Goal: Task Accomplishment & Management: Manage account settings

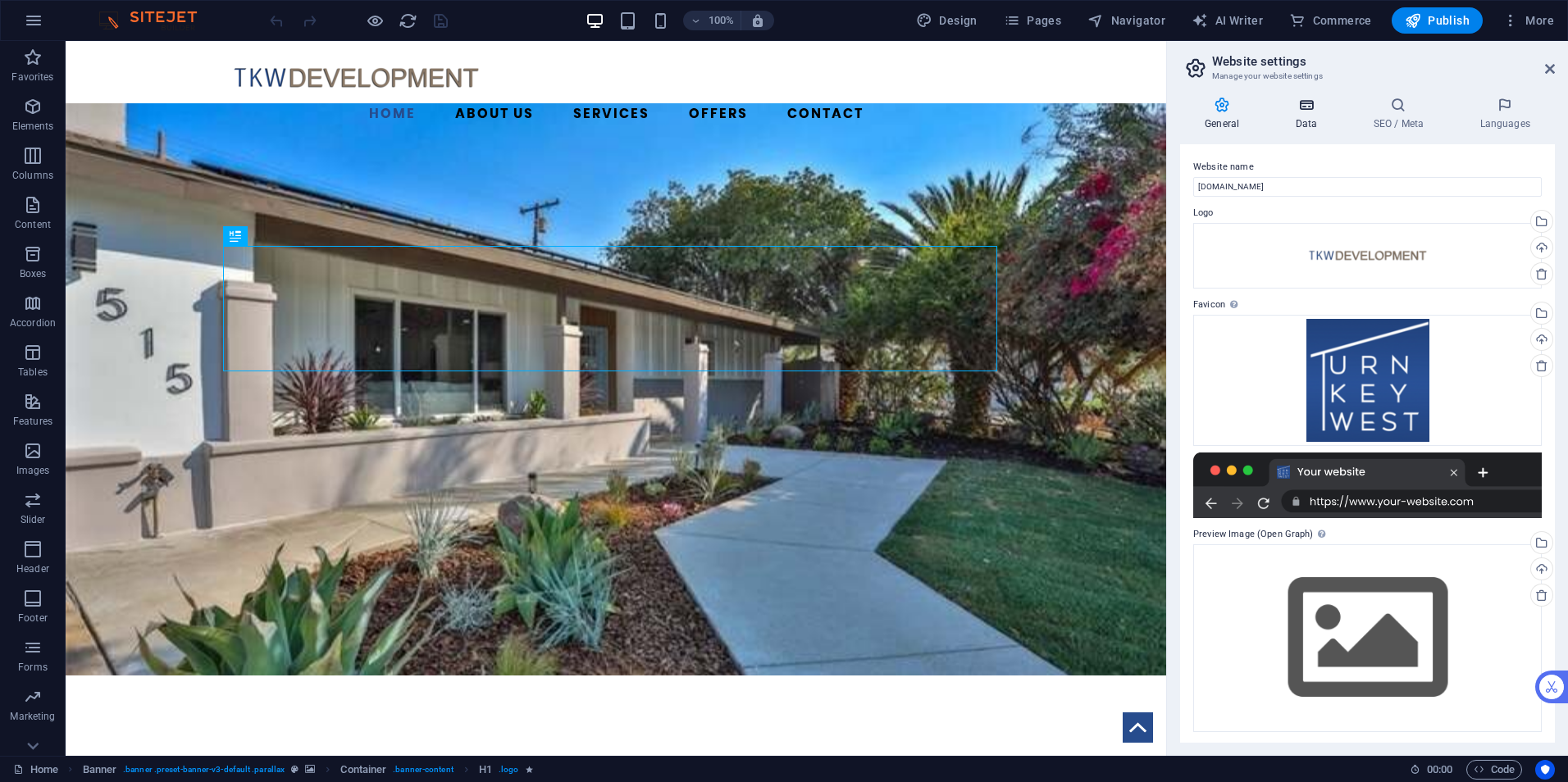
click at [1296, 109] on icon at bounding box center [1305, 104] width 72 height 16
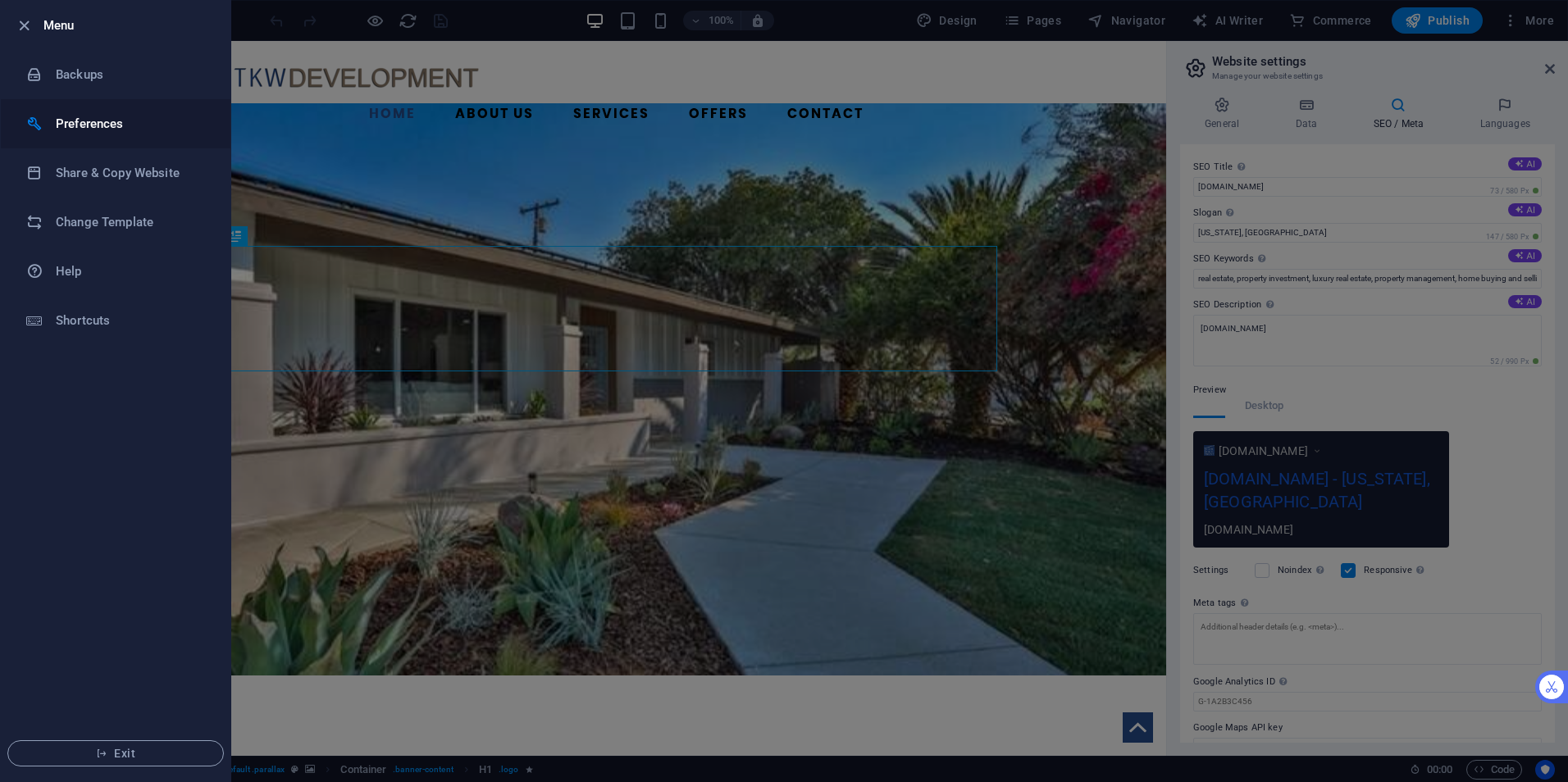
click at [79, 128] on h6 "Preferences" at bounding box center [132, 123] width 152 height 20
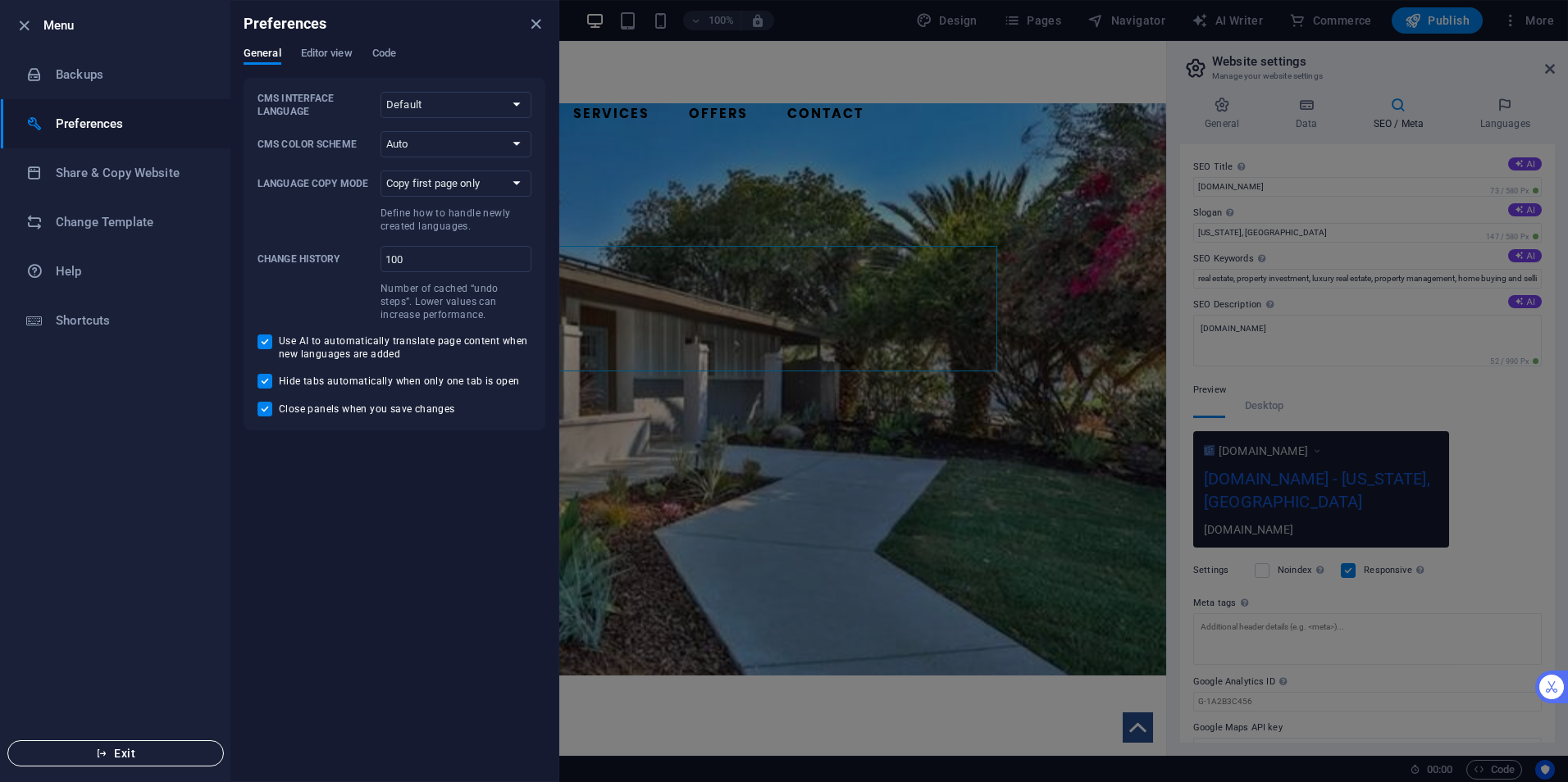
click at [117, 756] on span "Exit" at bounding box center [116, 754] width 189 height 13
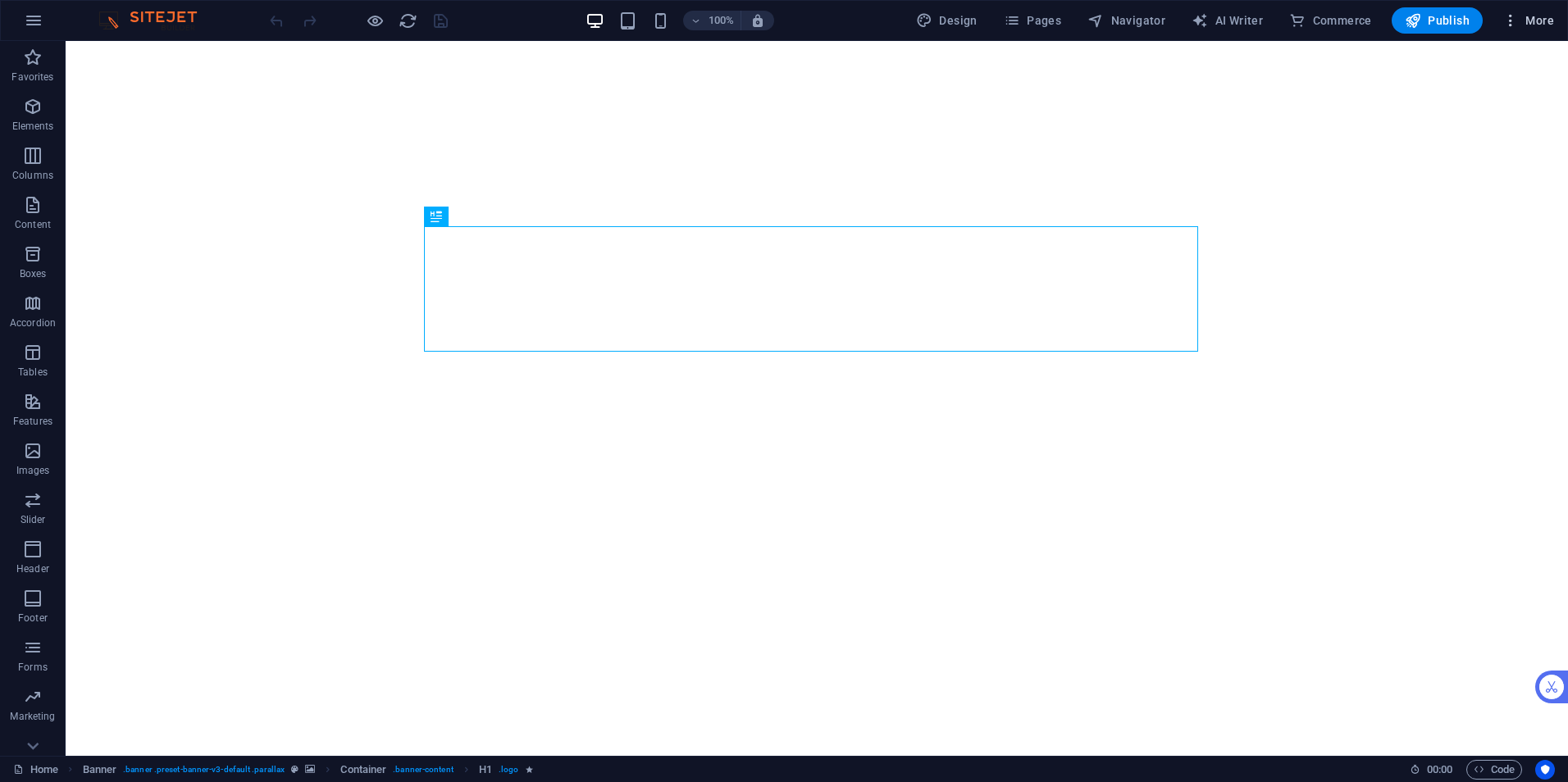
click at [1544, 25] on span "More" at bounding box center [1528, 20] width 52 height 16
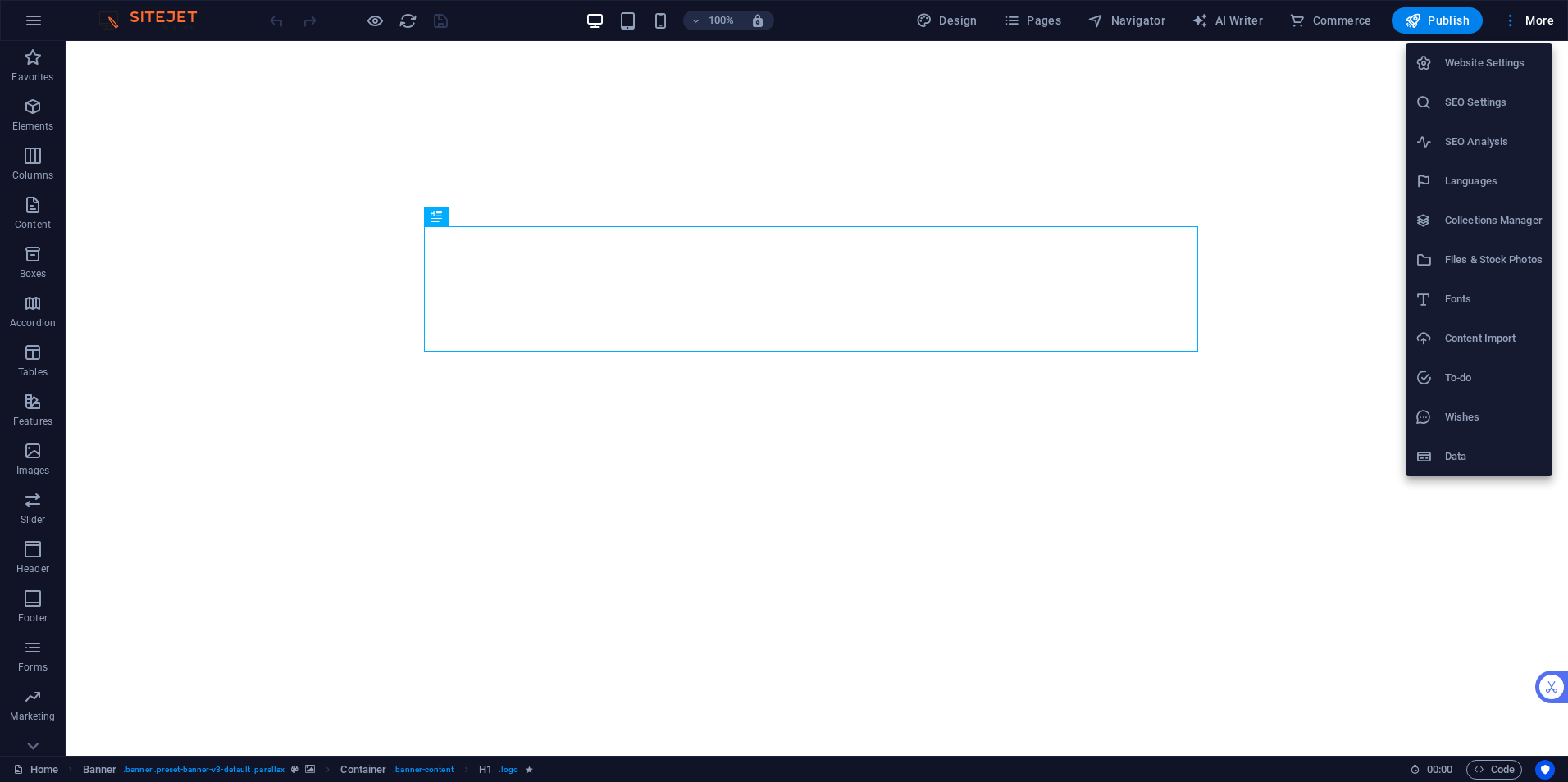
click at [1477, 100] on h6 "SEO Settings" at bounding box center [1493, 102] width 97 height 20
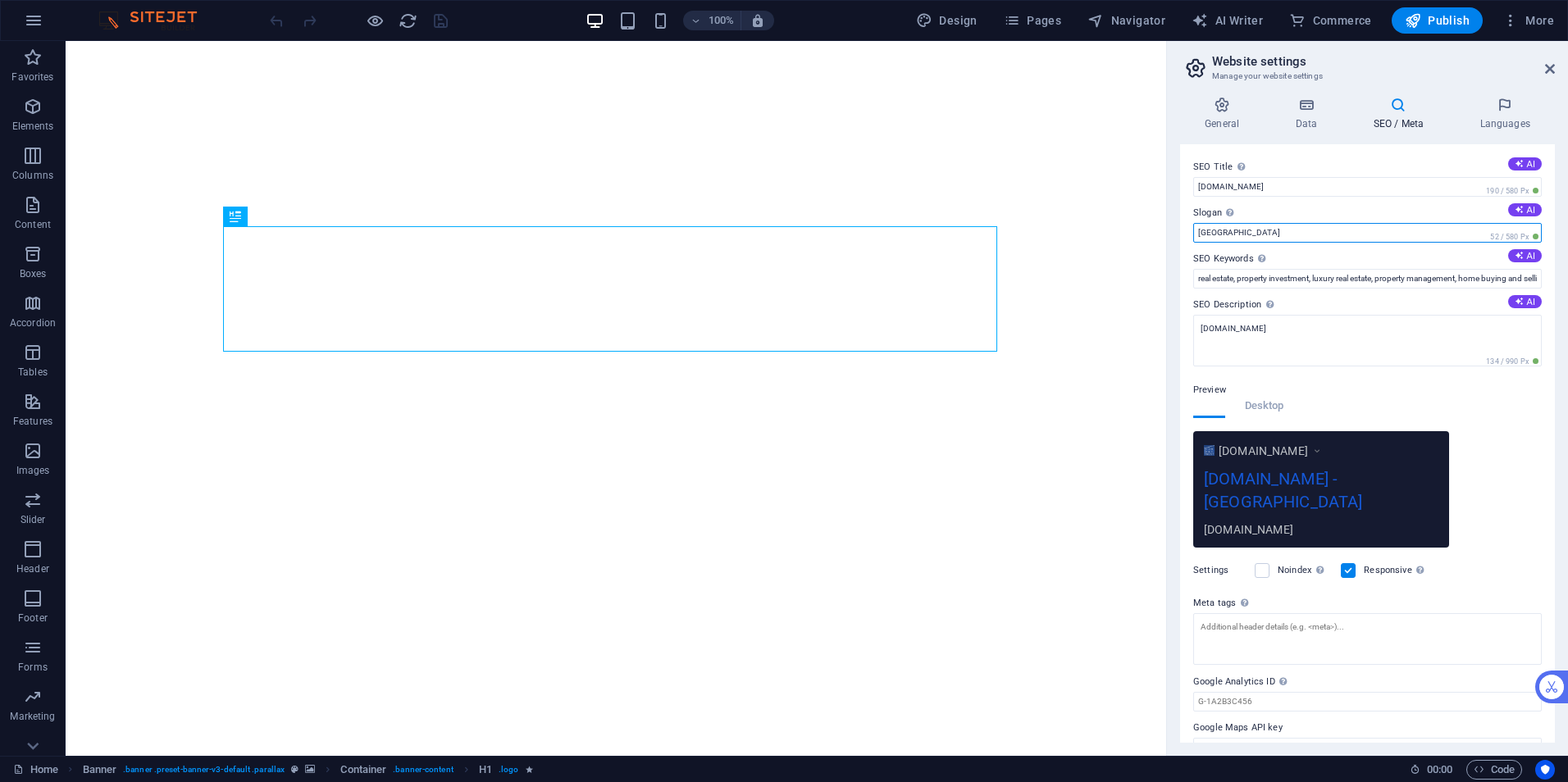
drag, startPoint x: 1221, startPoint y: 233, endPoint x: 1187, endPoint y: 235, distance: 34.1
click at [1187, 235] on div "SEO Title The title of your website - make it something that stands out in sear…" at bounding box center [1367, 443] width 375 height 598
type input "FIX IT! FLIP IT! DO IT AGAIN!"
click at [1437, 27] on span "Publish" at bounding box center [1436, 20] width 65 height 16
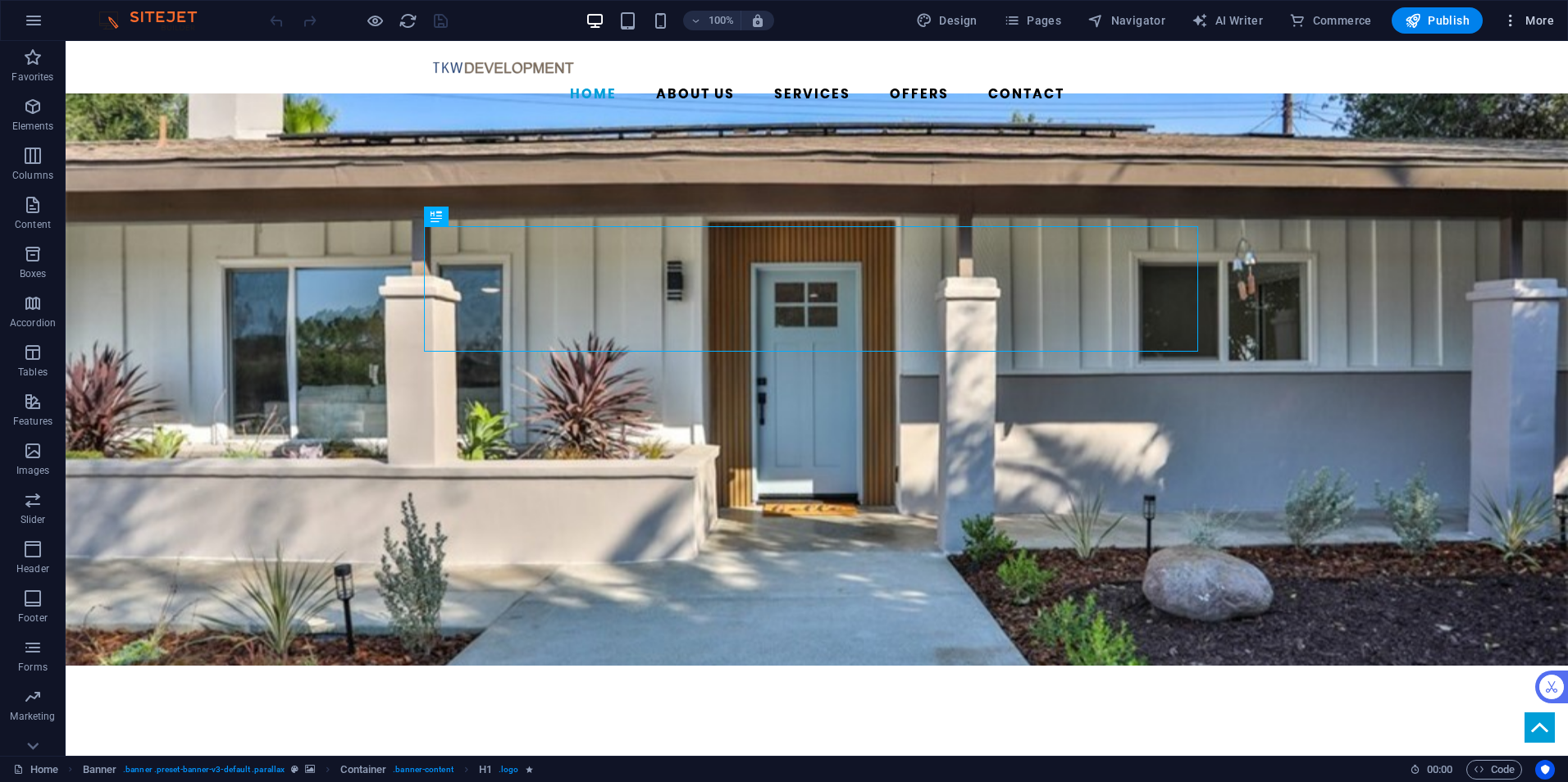
click at [0, 0] on span "More" at bounding box center [0, 0] width 0 height 0
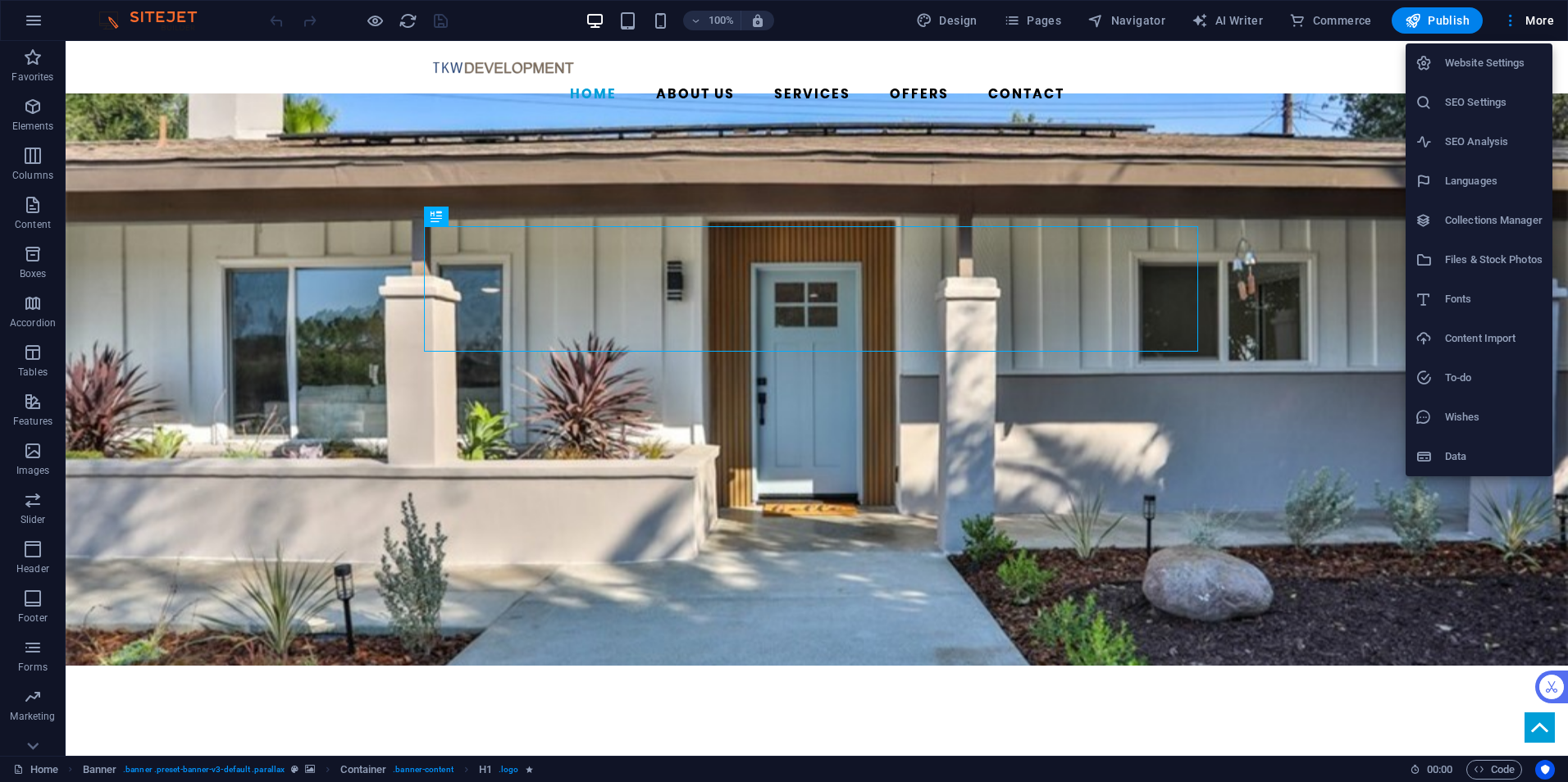
click at [0, 0] on h6 "SEO Settings" at bounding box center [0, 0] width 0 height 0
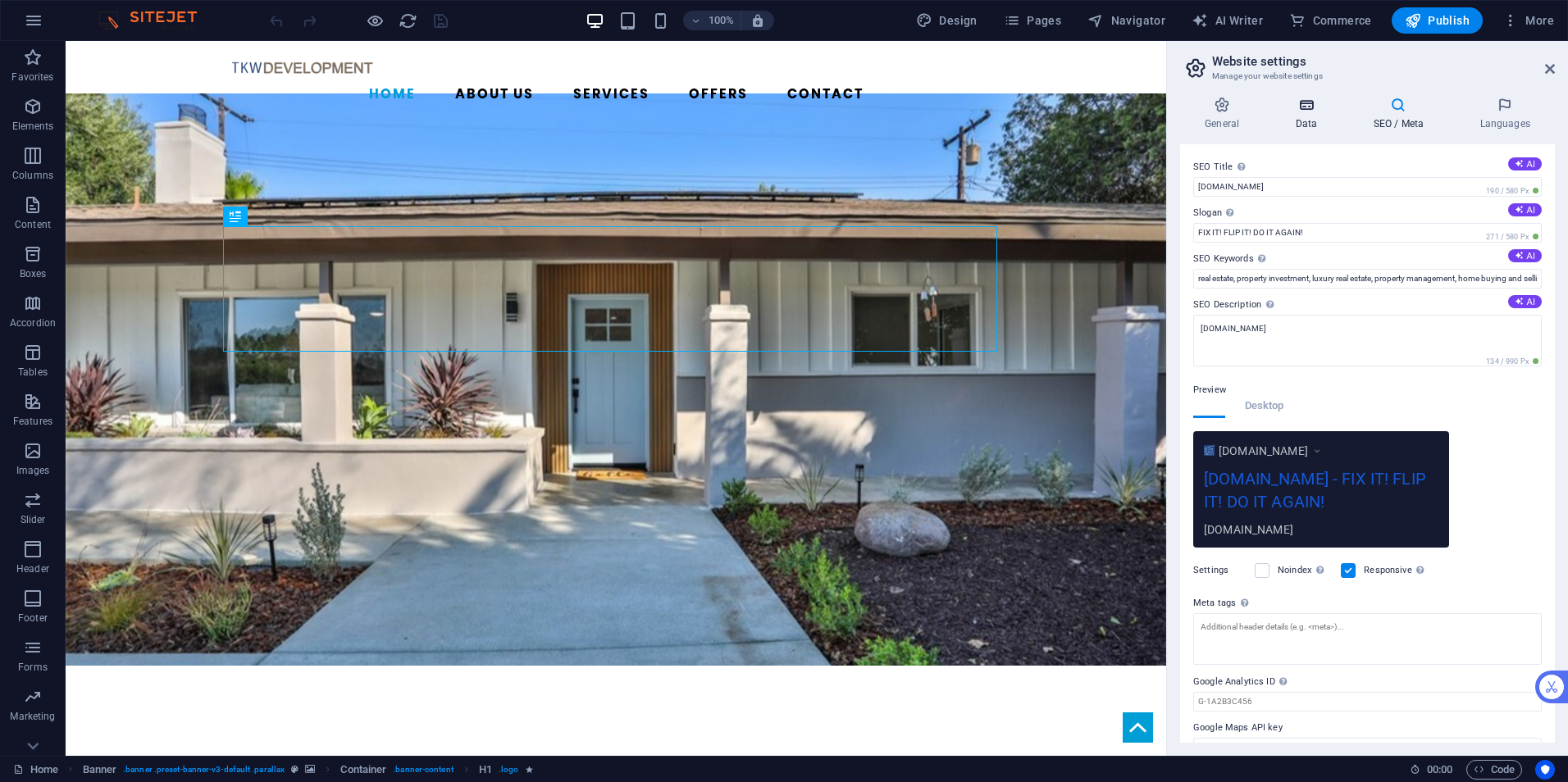
click at [0, 0] on icon at bounding box center [0, 0] width 0 height 0
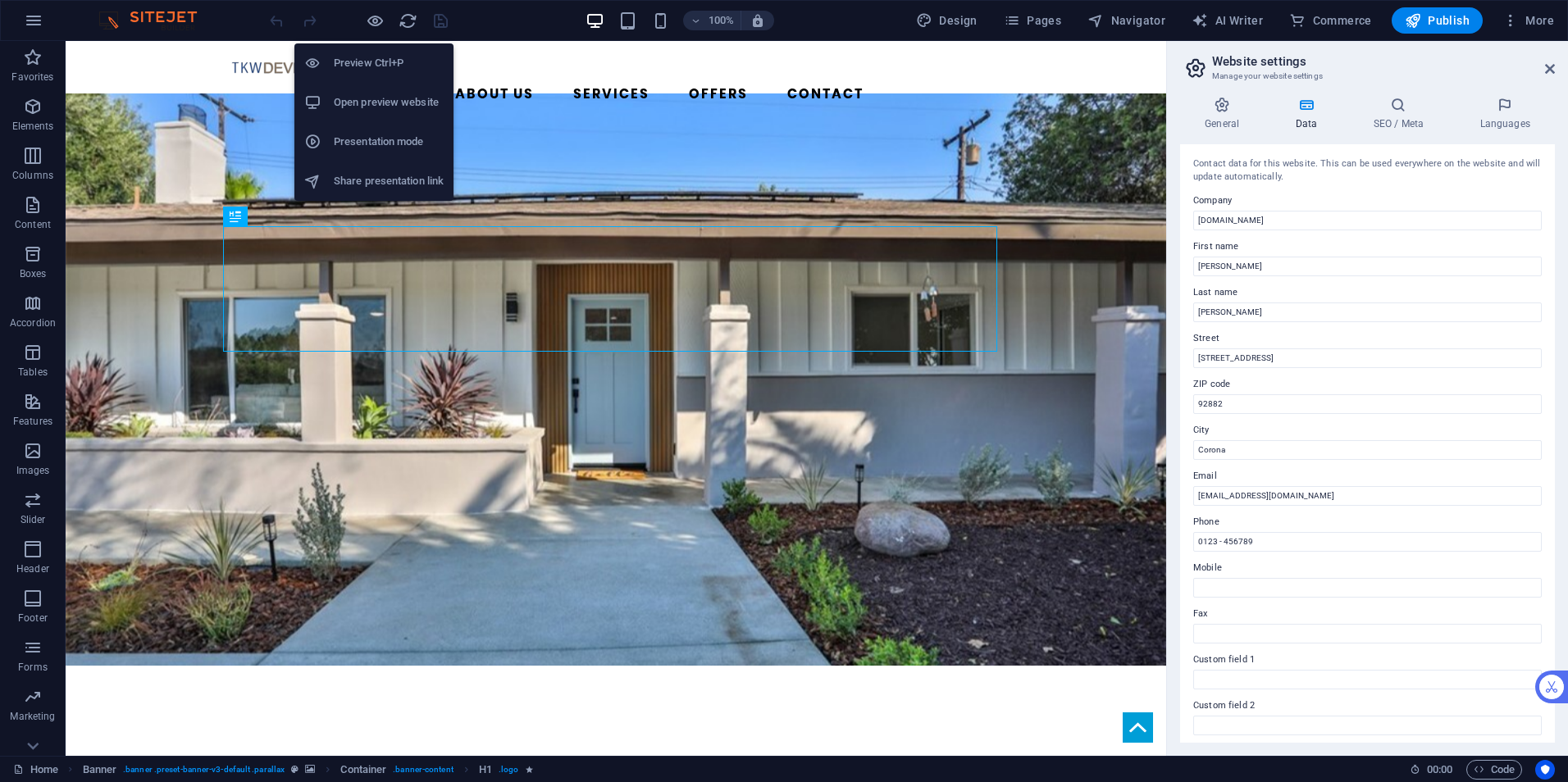
click at [372, 103] on h6 "Open preview website" at bounding box center [388, 102] width 109 height 20
